Goal: Information Seeking & Learning: Learn about a topic

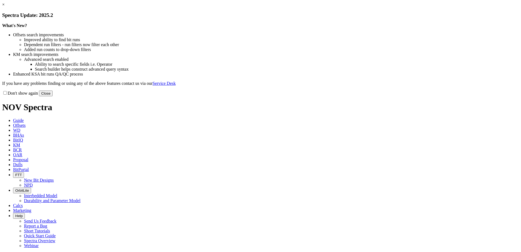
click at [53, 96] on button "Close" at bounding box center [46, 93] width 14 height 6
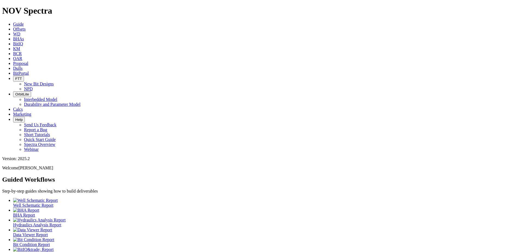
click at [26, 27] on span "Offsets" at bounding box center [19, 29] width 13 height 5
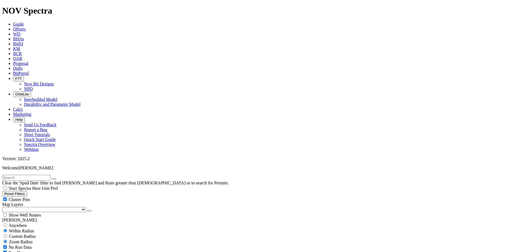
click at [32, 175] on input "text" at bounding box center [26, 178] width 48 height 6
paste input "19109731"
type input "19109731"
click at [34, 207] on select "US Counties [GEOGRAPHIC_DATA], [GEOGRAPHIC_DATA] [GEOGRAPHIC_DATA], [GEOGRAPHIC…" at bounding box center [44, 209] width 84 height 5
click at [4, 207] on select "US Counties [GEOGRAPHIC_DATA], [GEOGRAPHIC_DATA] [GEOGRAPHIC_DATA], [GEOGRAPHIC…" at bounding box center [44, 209] width 84 height 5
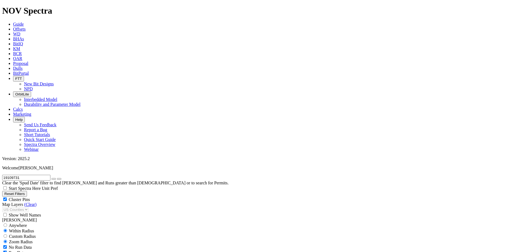
scroll to position [626, 0]
click at [27, 207] on select "US Counties [GEOGRAPHIC_DATA], [GEOGRAPHIC_DATA] [GEOGRAPHIC_DATA], [GEOGRAPHIC…" at bounding box center [44, 209] width 84 height 5
click at [4, 207] on select "US Counties [GEOGRAPHIC_DATA], [GEOGRAPHIC_DATA] [GEOGRAPHIC_DATA], [GEOGRAPHIC…" at bounding box center [44, 209] width 84 height 5
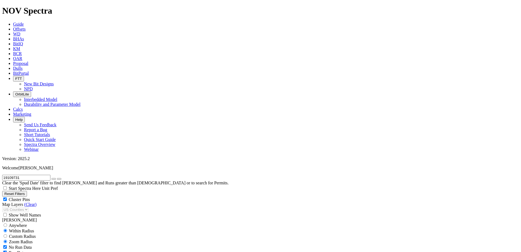
scroll to position [181, 0]
click at [54, 179] on icon "button" at bounding box center [54, 179] width 0 height 0
click at [10, 233] on div "Custom Radius" at bounding box center [260, 235] width 516 height 5
radio input "true"
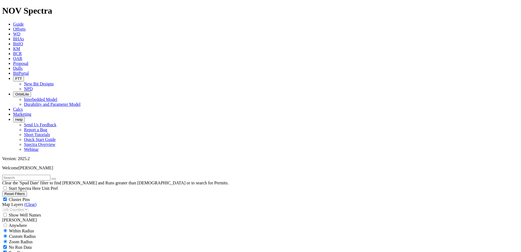
radio input "false"
click at [33, 244] on input "number" at bounding box center [26, 247] width 48 height 6
type input "10"
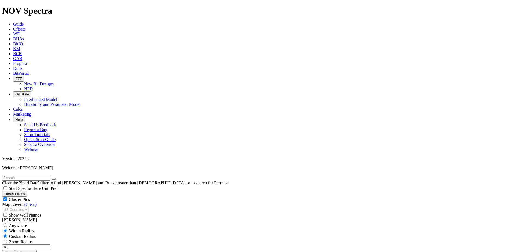
scroll to position [682, 0]
click at [7, 222] on div "Anywhere" at bounding box center [260, 224] width 516 height 5
radio input "true"
radio input "false"
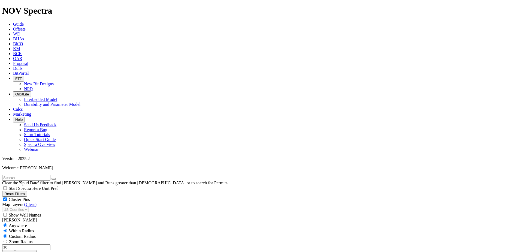
radio input "true"
radio input "false"
radio input "true"
click at [28, 175] on input "text" at bounding box center [26, 178] width 48 height 6
paste input "19109731"
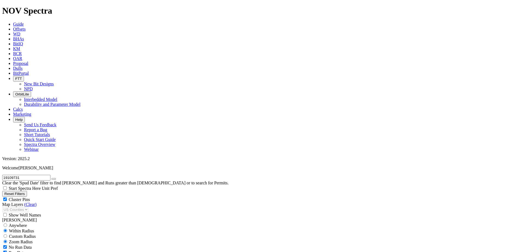
scroll to position [1002, 0]
type input "19109731"
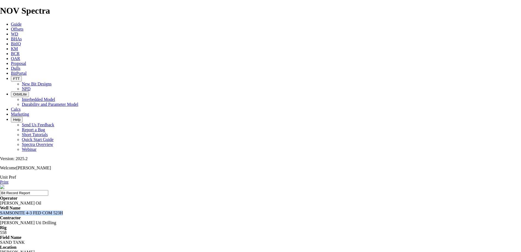
drag, startPoint x: 168, startPoint y: 57, endPoint x: 195, endPoint y: 62, distance: 27.0
click at [195, 210] on div "SAMSONITE 4-3 FED COM 523H" at bounding box center [260, 212] width 521 height 5
drag, startPoint x: 195, startPoint y: 62, endPoint x: 182, endPoint y: 58, distance: 13.9
copy div "SAMSONITE 4-3 FED COM 523H"
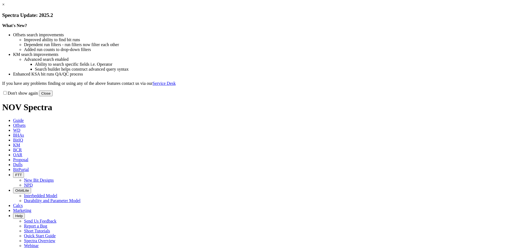
click at [5, 7] on link "×" at bounding box center [3, 4] width 2 height 5
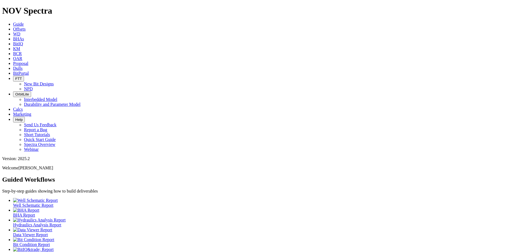
click at [26, 27] on link "Offsets" at bounding box center [19, 29] width 13 height 5
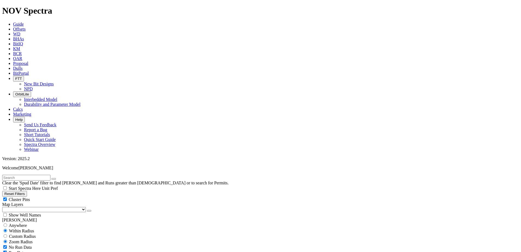
click at [30, 175] on input "text" at bounding box center [26, 178] width 48 height 6
click at [33, 207] on select "US Counties [GEOGRAPHIC_DATA], [GEOGRAPHIC_DATA] [GEOGRAPHIC_DATA], [GEOGRAPHIC…" at bounding box center [44, 209] width 84 height 5
click at [4, 207] on select "US Counties [GEOGRAPHIC_DATA], [GEOGRAPHIC_DATA] [GEOGRAPHIC_DATA], [GEOGRAPHIC…" at bounding box center [44, 209] width 84 height 5
click at [39, 175] on input "text" at bounding box center [26, 178] width 48 height 6
paste input "SAMSONITE 4-3 FED COM 523H"
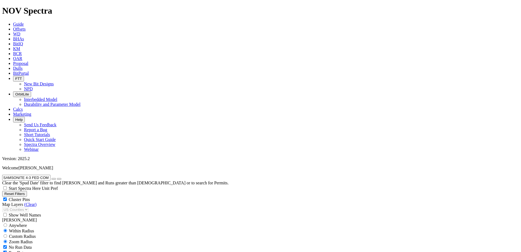
type input "SAMSONITE 4-3 FED COM 523H"
click at [7, 234] on input "radio" at bounding box center [6, 236] width 4 height 4
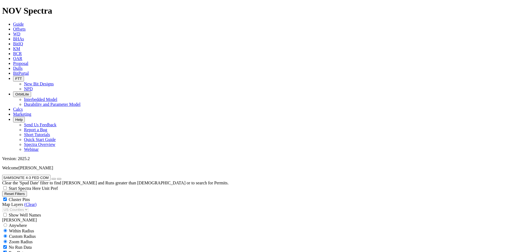
radio input "true"
radio input "false"
click at [34, 244] on input "number" at bounding box center [26, 247] width 48 height 6
type input "10"
click at [15, 250] on button "Miles" at bounding box center [8, 253] width 13 height 6
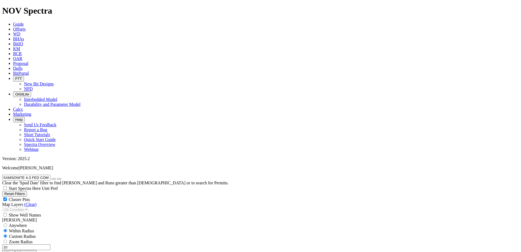
click at [56, 178] on button "button" at bounding box center [53, 179] width 4 height 2
click at [50, 175] on input "text" at bounding box center [26, 178] width 48 height 6
paste input "SAMSONITE 4-3 FED COM 523H"
type input "SAMSONITE 4-3 FED COM 523H"
click at [54, 179] on icon "button" at bounding box center [54, 179] width 0 height 0
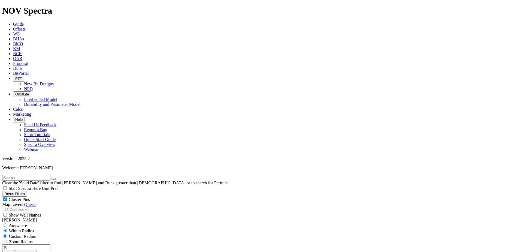
click at [22, 223] on span "Anywhere" at bounding box center [18, 225] width 18 height 5
radio input "true"
radio input "false"
radio input "true"
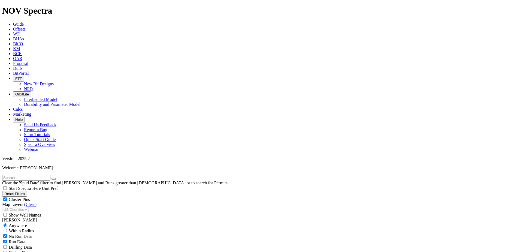
click at [17, 175] on input "text" at bounding box center [26, 178] width 48 height 6
radio input "false"
radio input "true"
type input "SAMSONITE 4-3 FED COM 523H"
click at [54, 179] on icon "button" at bounding box center [54, 179] width 0 height 0
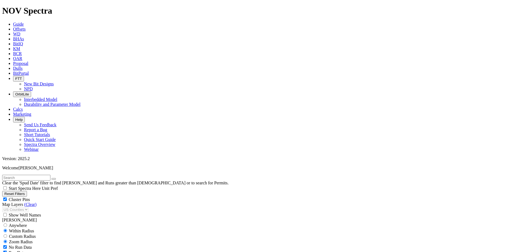
click at [50, 175] on input "text" at bounding box center [26, 178] width 48 height 6
paste input "SAMSONITE 4-3 FED COM 523H"
type input "SAMSONITE 4-3 FED COM 523H"
click at [54, 179] on icon "button" at bounding box center [54, 179] width 0 height 0
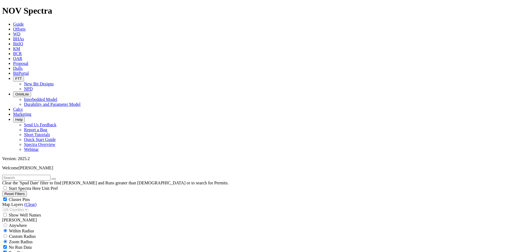
click at [20, 234] on span "Custom Radius" at bounding box center [22, 236] width 27 height 5
radio input "true"
radio input "false"
click at [37, 244] on input "number" at bounding box center [26, 247] width 48 height 6
type input "10"
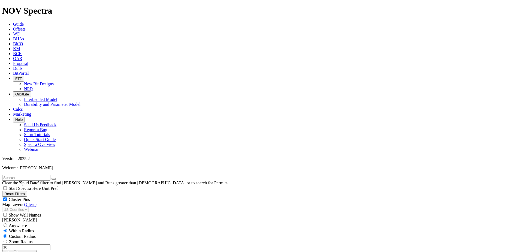
click at [15, 250] on button "Miles" at bounding box center [8, 253] width 13 height 6
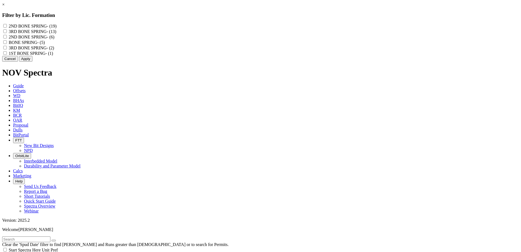
click at [7, 26] on SPRING "2ND BONE SPRING - (19)" at bounding box center [5, 26] width 4 height 4
checkbox SPRING "true"
click at [7, 38] on "2ND BONE SPRING - (6)" at bounding box center [5, 37] width 4 height 4
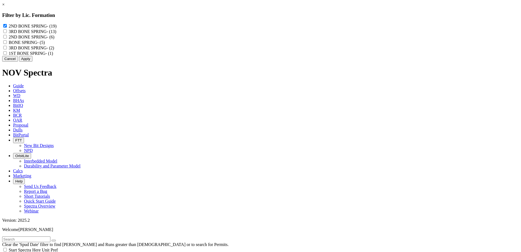
checkbox "true"
drag, startPoint x: 285, startPoint y: 76, endPoint x: 275, endPoint y: 76, distance: 9.5
click at [32, 62] on button "Apply" at bounding box center [25, 59] width 13 height 6
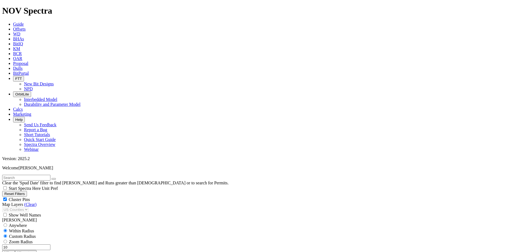
scroll to position [218, 0]
select select "6.125"
checkbox input "false"
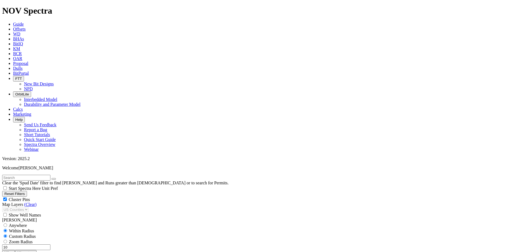
select select "? number:6.125 ?"
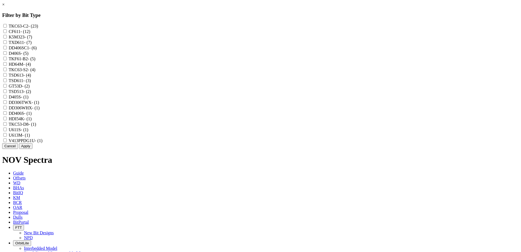
click at [7, 26] on input "TKC63-C2 - (23)" at bounding box center [5, 26] width 4 height 4
checkbox input "true"
click at [7, 33] on input "CF611 - (12)" at bounding box center [5, 31] width 4 height 4
checkbox input "true"
click at [7, 26] on input "TKC63-C2 - (23)" at bounding box center [5, 26] width 4 height 4
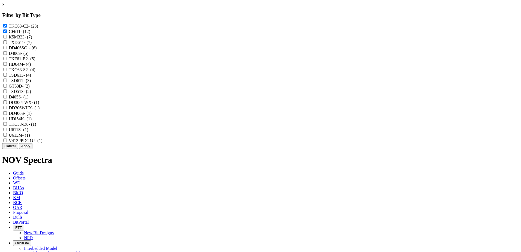
checkbox input "false"
click at [7, 32] on input "CF611 - (12)" at bounding box center [5, 31] width 4 height 4
checkbox input "false"
click at [5, 7] on link "×" at bounding box center [3, 4] width 2 height 5
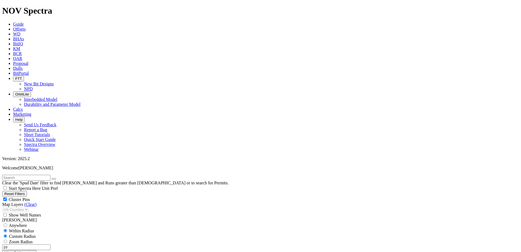
scroll to position [354, 0]
type input "50"
type input "11500"
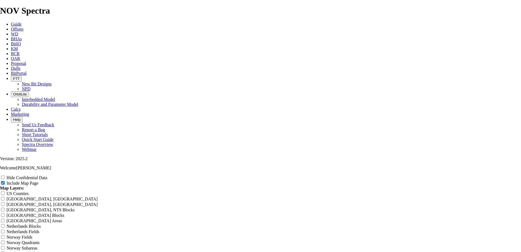
scroll to position [654, 0]
radio input "true"
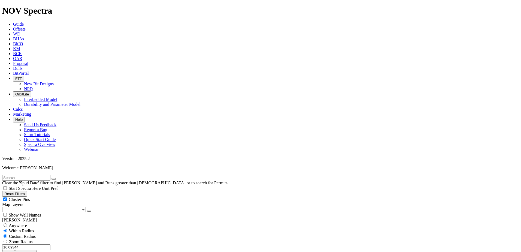
scroll to position [354, 0]
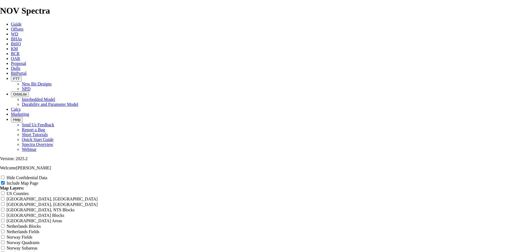
scroll to position [708, 0]
radio input "true"
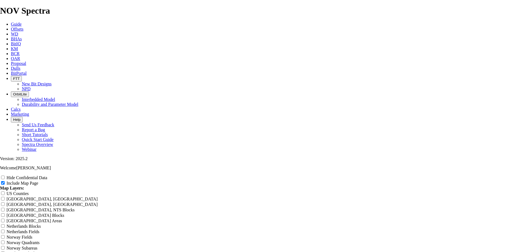
scroll to position [0, 0]
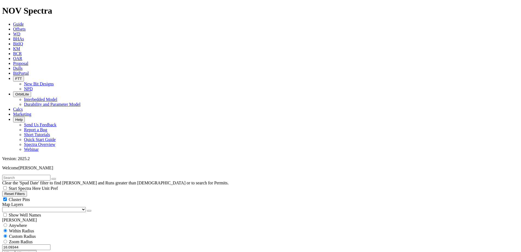
scroll to position [109, 0]
type input "8500"
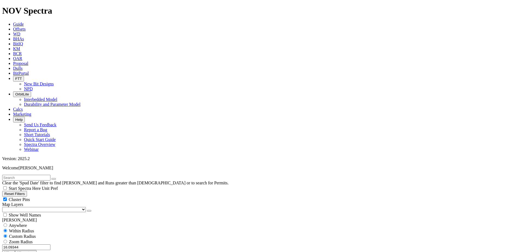
type input "11500"
type input "8498"
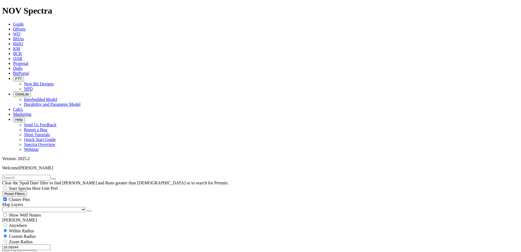
type input "1000"
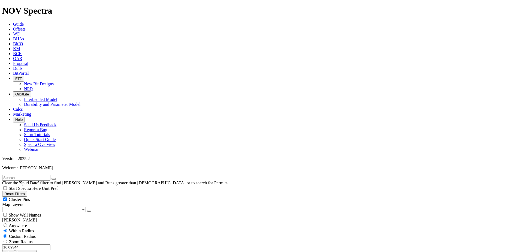
scroll to position [381, 0]
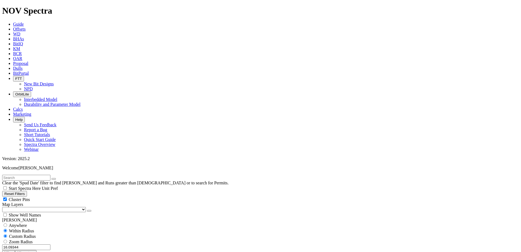
type input "9000"
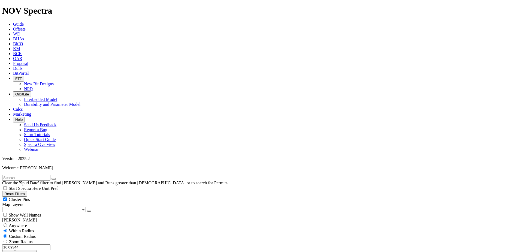
scroll to position [572, 0]
drag, startPoint x: 28, startPoint y: 80, endPoint x: 42, endPoint y: 80, distance: 13.9
type input "10000"
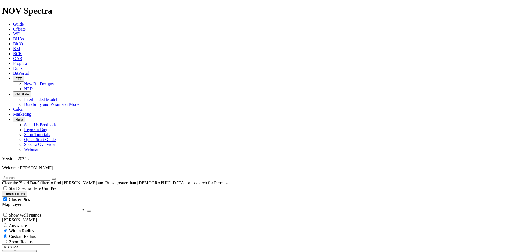
type input "100"
drag, startPoint x: 389, startPoint y: 59, endPoint x: 409, endPoint y: 51, distance: 21.5
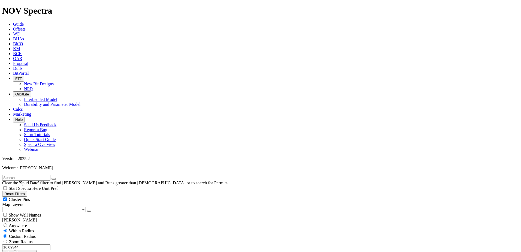
type input "3000"
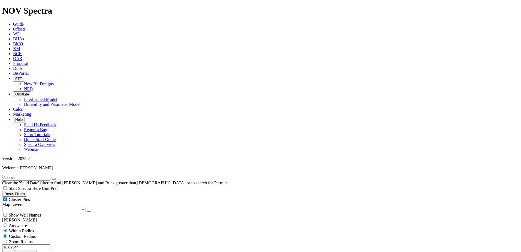
scroll to position [300, 0]
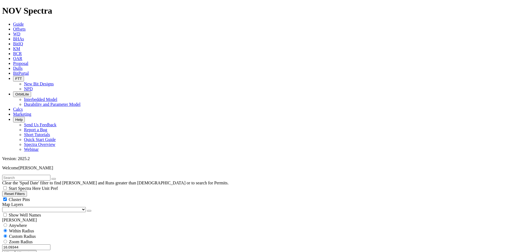
select select
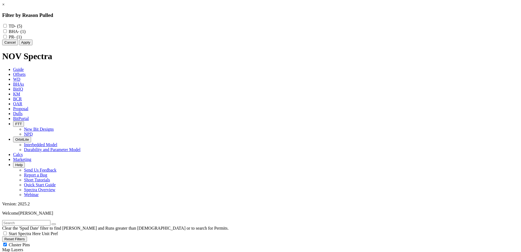
click at [226, 34] on div "BHA - (1)" at bounding box center [260, 31] width 516 height 5
click at [7, 33] on input "BHA - (1)" at bounding box center [5, 31] width 4 height 4
checkbox input "true"
click at [7, 38] on input "PR - (1)" at bounding box center [5, 37] width 4 height 4
checkbox input "true"
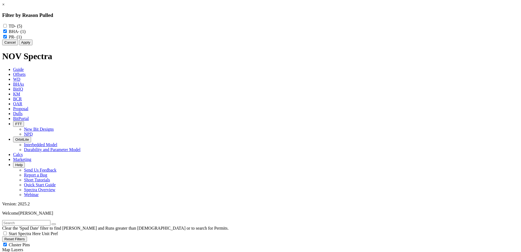
click at [32, 45] on button "Apply" at bounding box center [25, 42] width 13 height 6
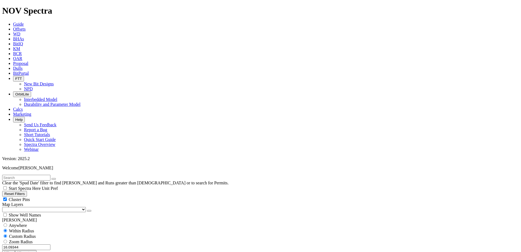
scroll to position [272, 0]
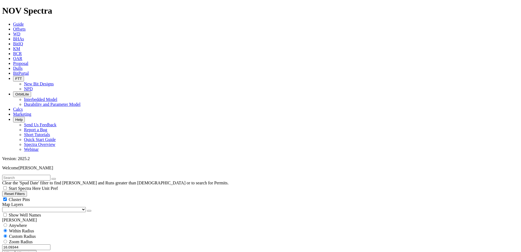
scroll to position [381, 0]
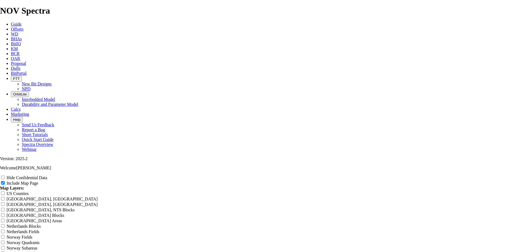
scroll to position [681, 0]
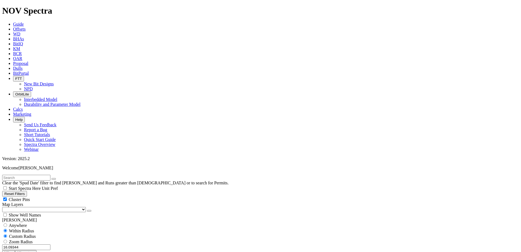
scroll to position [54, 0]
type input "8000"
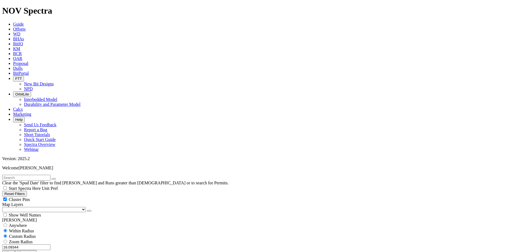
type input "11000"
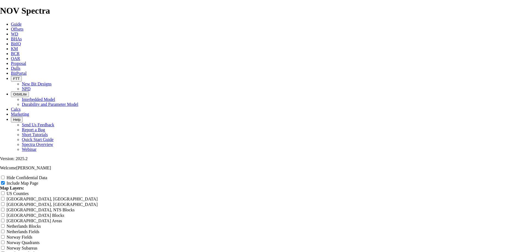
scroll to position [681, 0]
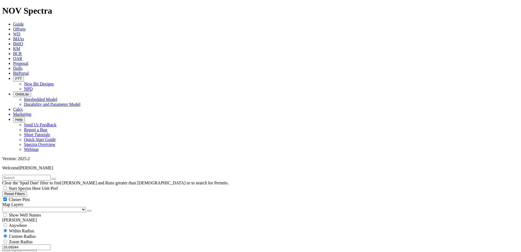
click at [50, 175] on input "text" at bounding box center [26, 178] width 48 height 6
paste input "SAMSONITE 4-3 FED COM 523H"
type input "SAMSONITE 4-3 FED COM 523H"
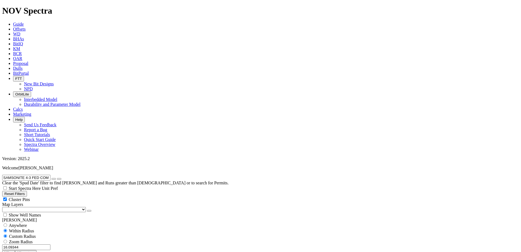
click at [54, 179] on icon "button" at bounding box center [54, 179] width 0 height 0
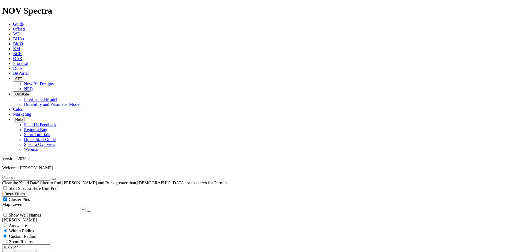
scroll to position [401, 0]
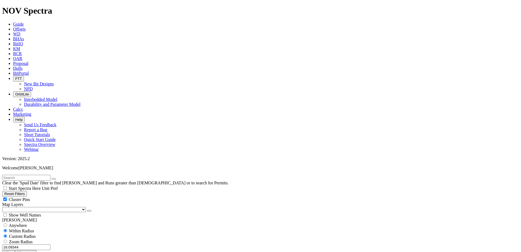
scroll to position [245, 0]
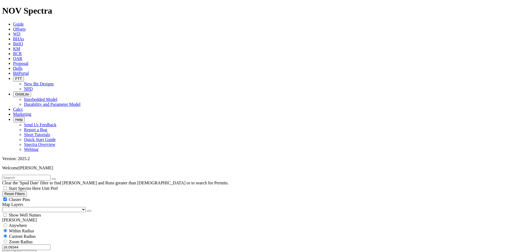
type input "5500"
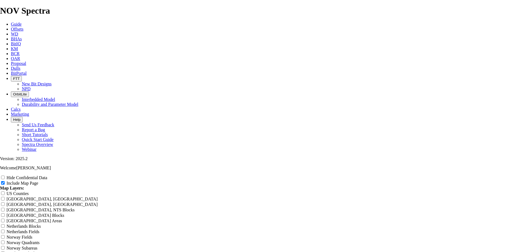
scroll to position [654, 0]
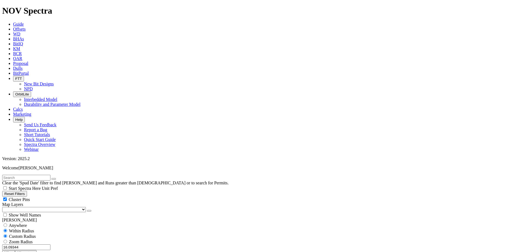
click at [33, 207] on select "US Counties [GEOGRAPHIC_DATA], [GEOGRAPHIC_DATA] [GEOGRAPHIC_DATA], [GEOGRAPHIC…" at bounding box center [44, 209] width 84 height 5
click at [4, 207] on select "US Counties [GEOGRAPHIC_DATA], [GEOGRAPHIC_DATA] [GEOGRAPHIC_DATA], [GEOGRAPHIC…" at bounding box center [44, 209] width 84 height 5
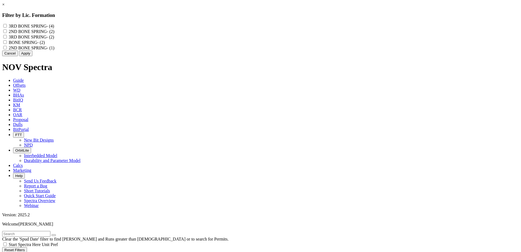
click at [7, 32] on SPRING "2ND BONE SPRING - (2)" at bounding box center [5, 31] width 4 height 4
checkbox SPRING "true"
click at [7, 49] on "2ND BONE SPRING - (1)" at bounding box center [5, 48] width 4 height 4
checkbox "true"
click at [32, 56] on button "Apply" at bounding box center [25, 53] width 13 height 6
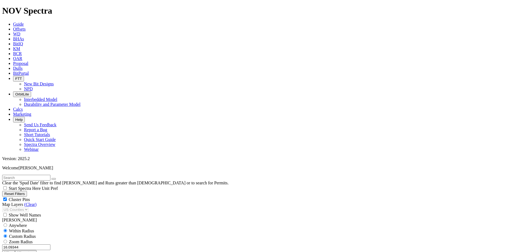
scroll to position [136, 0]
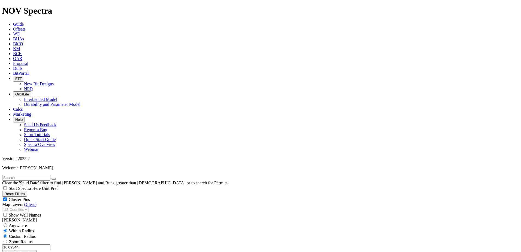
type input "8000"
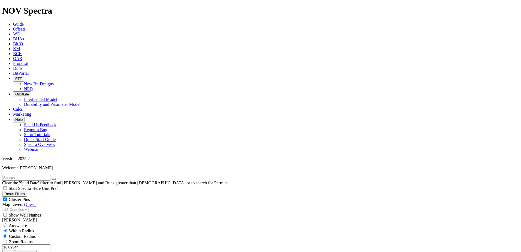
type input "111"
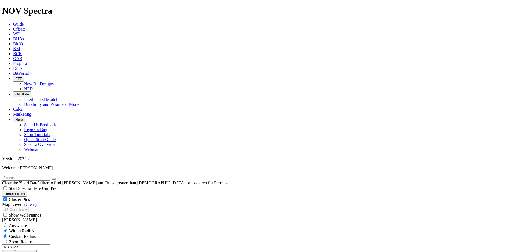
scroll to position [81, 0]
type input "11000"
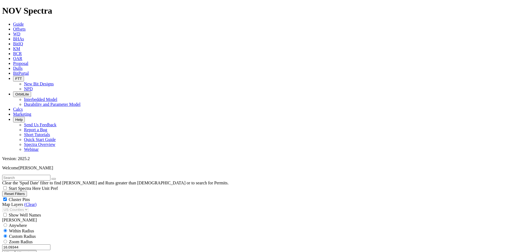
type input "8000"
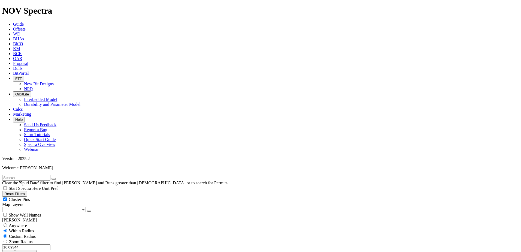
scroll to position [136, 0]
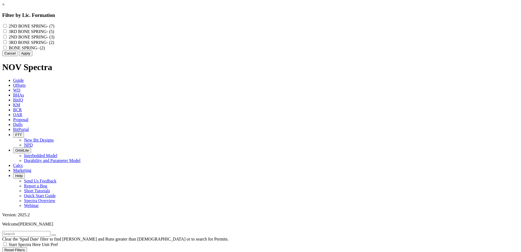
click at [227, 26] on div "2ND BONE SPRING - (7)" at bounding box center [260, 25] width 516 height 5
click at [7, 26] on SPRING "2ND BONE SPRING - (7)" at bounding box center [5, 26] width 4 height 4
checkbox SPRING "true"
click at [7, 38] on "2ND BONE SPRING - (3)" at bounding box center [5, 37] width 4 height 4
checkbox "true"
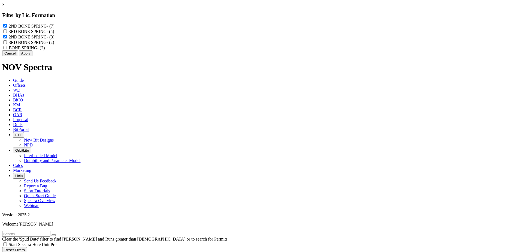
click at [32, 56] on button "Apply" at bounding box center [25, 53] width 13 height 6
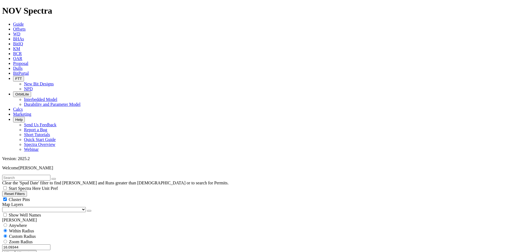
scroll to position [381, 0]
type input "10000"
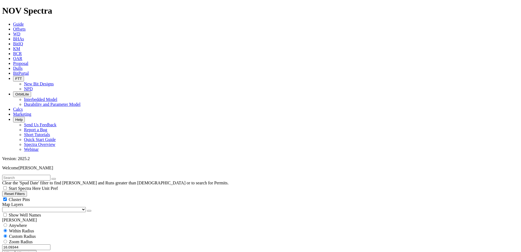
scroll to position [517, 0]
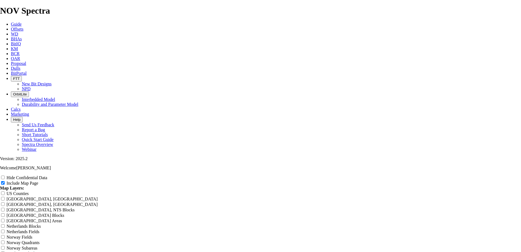
scroll to position [708, 0]
radio input "true"
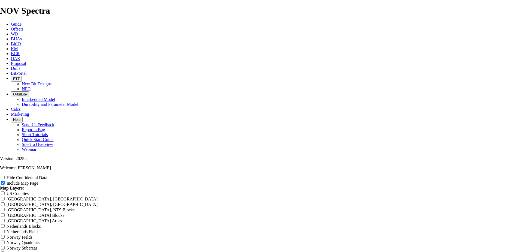
radio input "true"
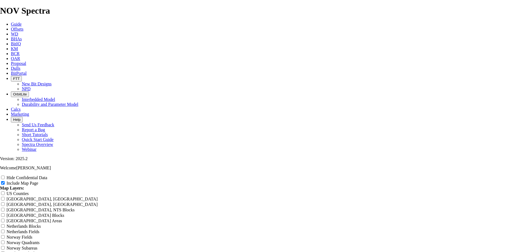
scroll to position [0, 0]
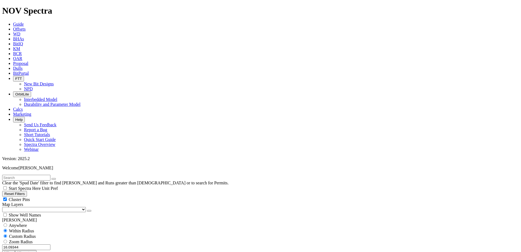
scroll to position [109, 0]
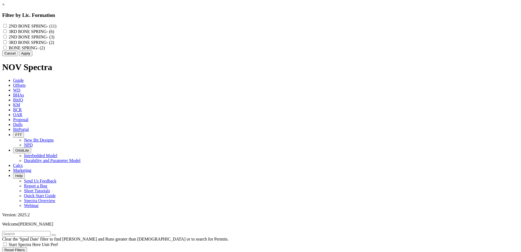
click at [7, 27] on SPRING "2ND BONE SPRING - (11)" at bounding box center [5, 26] width 4 height 4
checkbox SPRING "true"
click at [7, 38] on "2ND BONE SPRING - (3)" at bounding box center [5, 37] width 4 height 4
checkbox "true"
click at [32, 56] on button "Apply" at bounding box center [25, 53] width 13 height 6
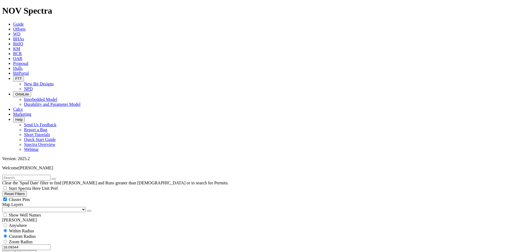
scroll to position [436, 0]
type input "5000"
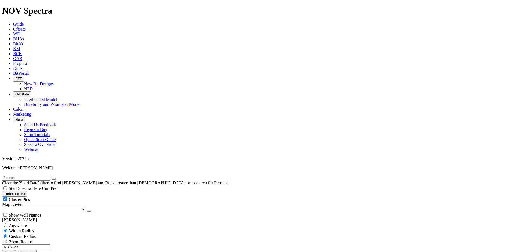
scroll to position [490, 0]
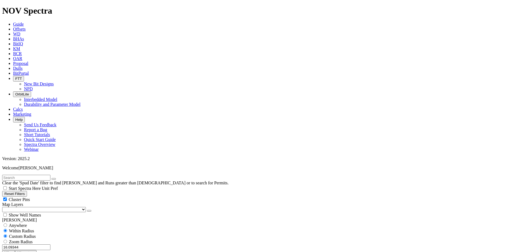
scroll to position [136, 0]
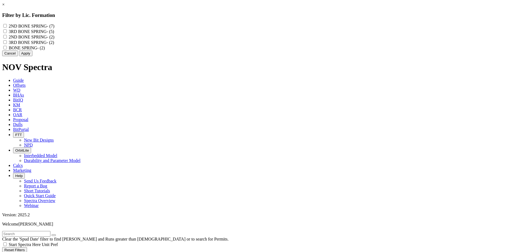
click at [7, 26] on SPRING "2ND BONE SPRING - (7)" at bounding box center [5, 26] width 4 height 4
checkbox SPRING "true"
click at [7, 38] on "2ND BONE SPRING - (2)" at bounding box center [5, 37] width 4 height 4
checkbox "true"
click at [32, 56] on button "Apply" at bounding box center [25, 53] width 13 height 6
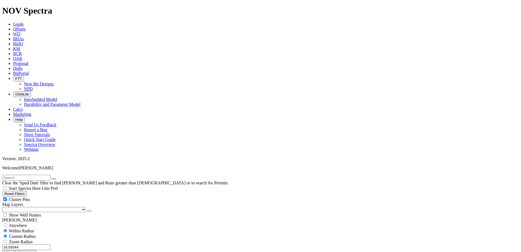
scroll to position [484, 0]
